Goal: Transaction & Acquisition: Book appointment/travel/reservation

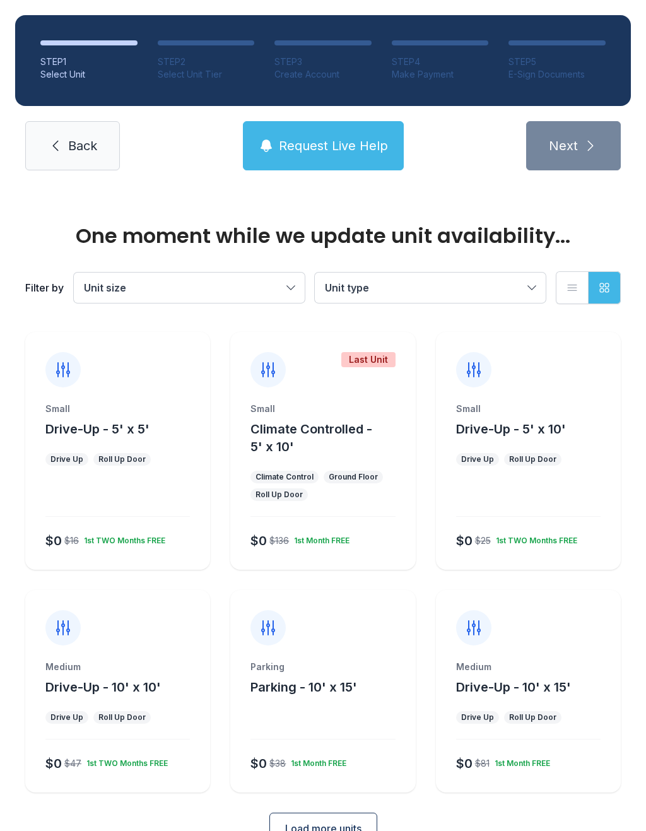
click at [136, 459] on div "Roll Up Door" at bounding box center [121, 459] width 47 height 10
click at [117, 527] on div "$0 $16 1st TWO Months FREE" at bounding box center [114, 538] width 149 height 23
click at [105, 438] on div "Small Drive-Up - 5' x 5' Drive Up Roll Up Door $0 $16 1st TWO Months FREE" at bounding box center [117, 485] width 185 height 167
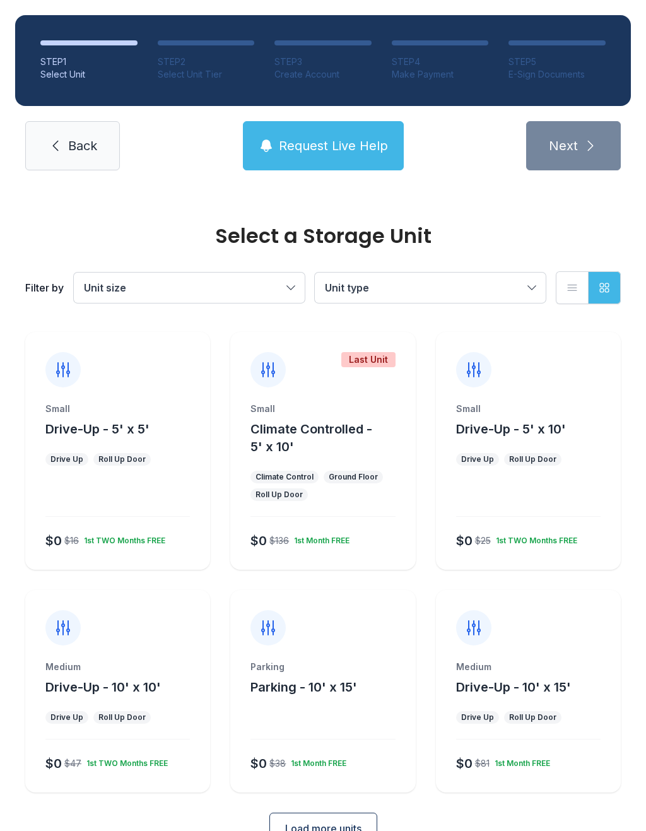
click at [110, 447] on div "Small Drive-Up - 5' x 5' Drive Up Roll Up Door $0 $16 1st TWO Months FREE" at bounding box center [117, 485] width 185 height 167
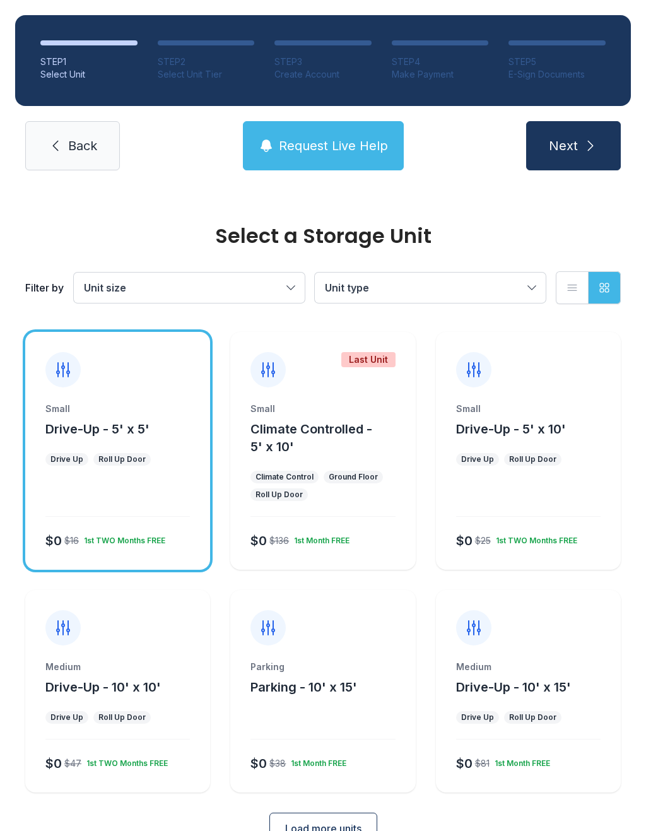
click at [569, 149] on span "Next" at bounding box center [563, 146] width 29 height 18
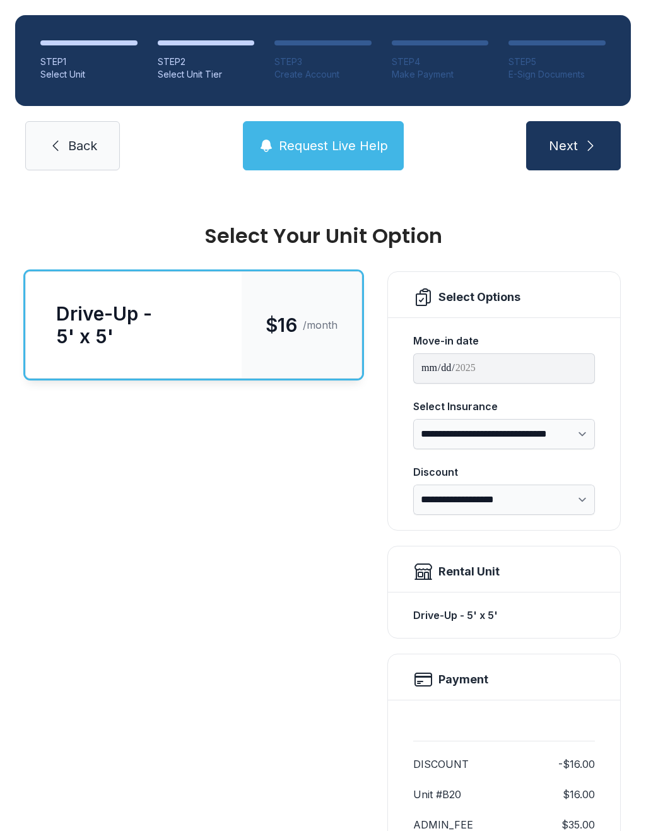
click at [582, 147] on button "Next" at bounding box center [573, 145] width 95 height 49
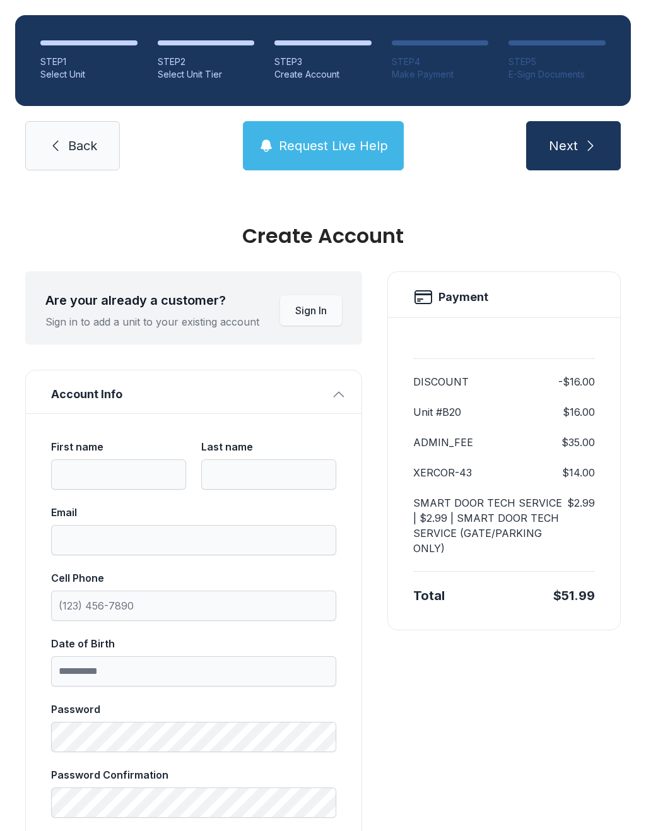
click at [87, 147] on span "Back" at bounding box center [82, 146] width 29 height 18
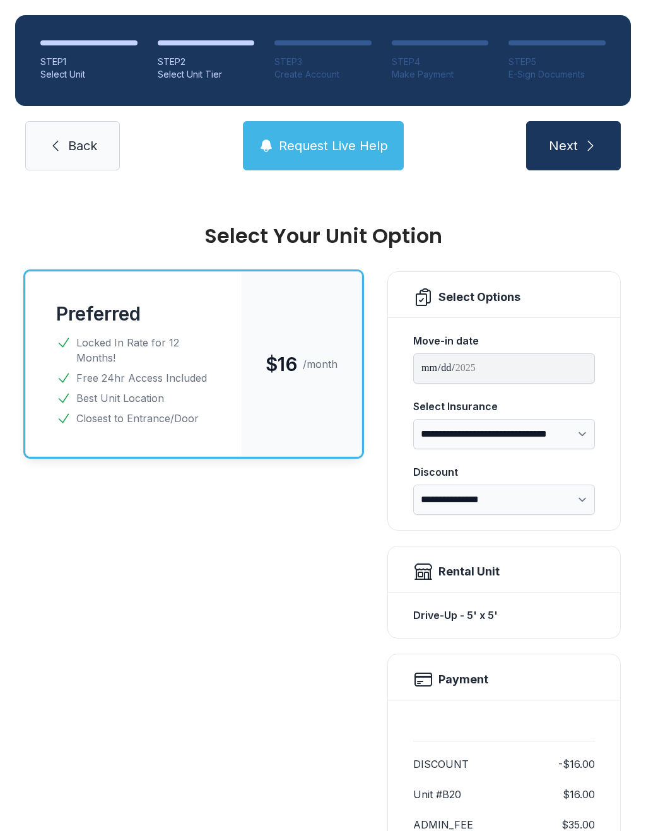
click at [86, 147] on span "Back" at bounding box center [82, 146] width 29 height 18
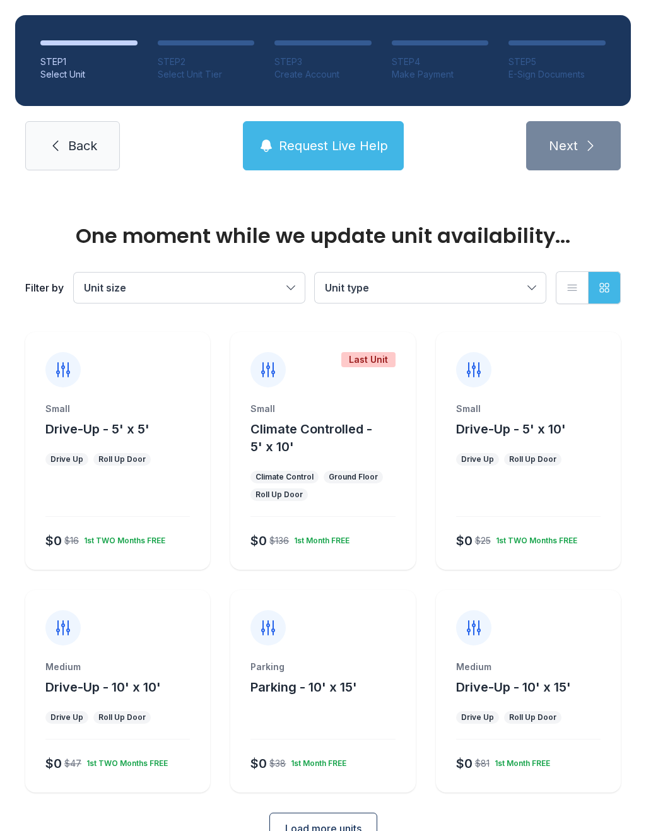
click at [66, 148] on link "Back" at bounding box center [72, 145] width 95 height 49
